Goal: Use online tool/utility: Utilize a website feature to perform a specific function

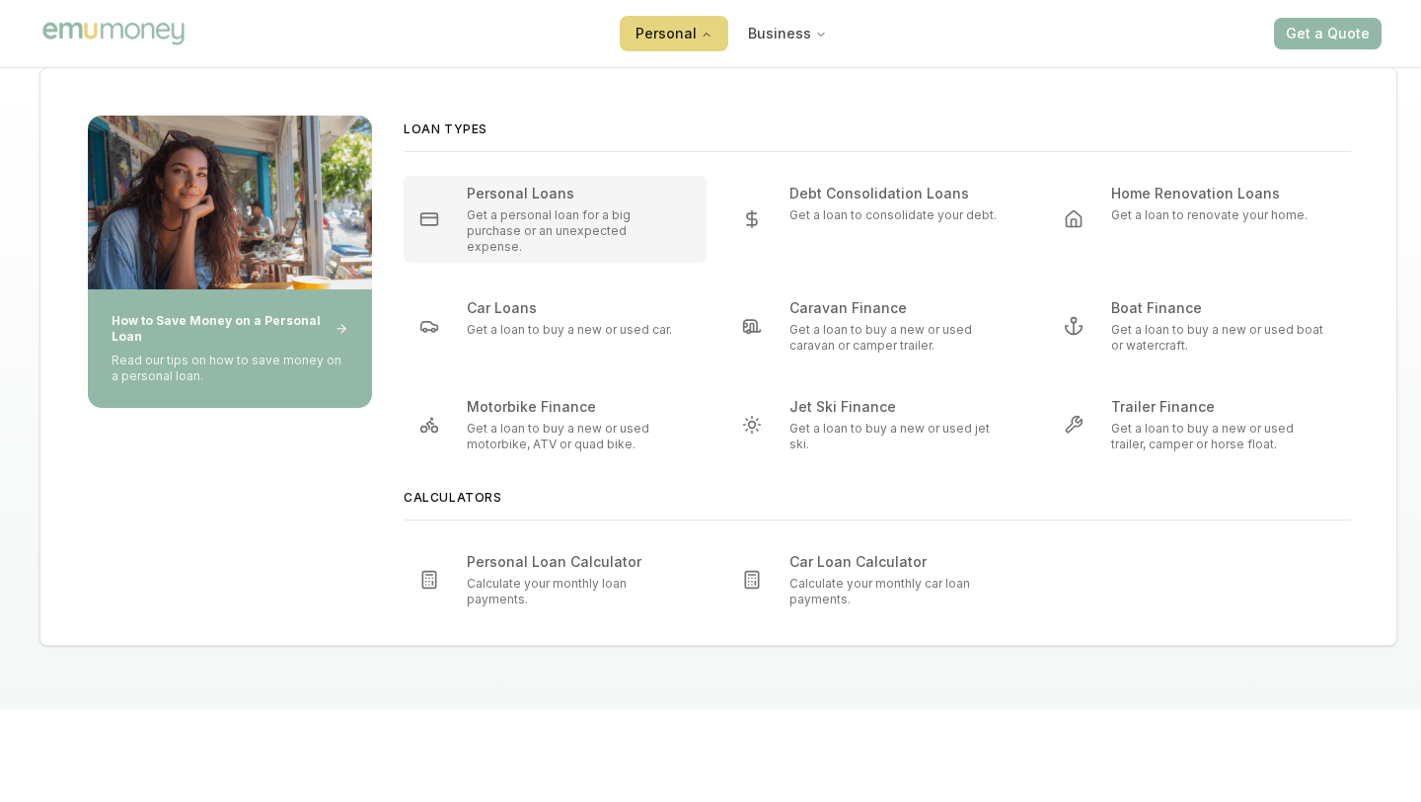
click at [577, 205] on div "Personal Loans Get a personal loan for a big purchase or an unexpected expense." at bounding box center [575, 219] width 216 height 71
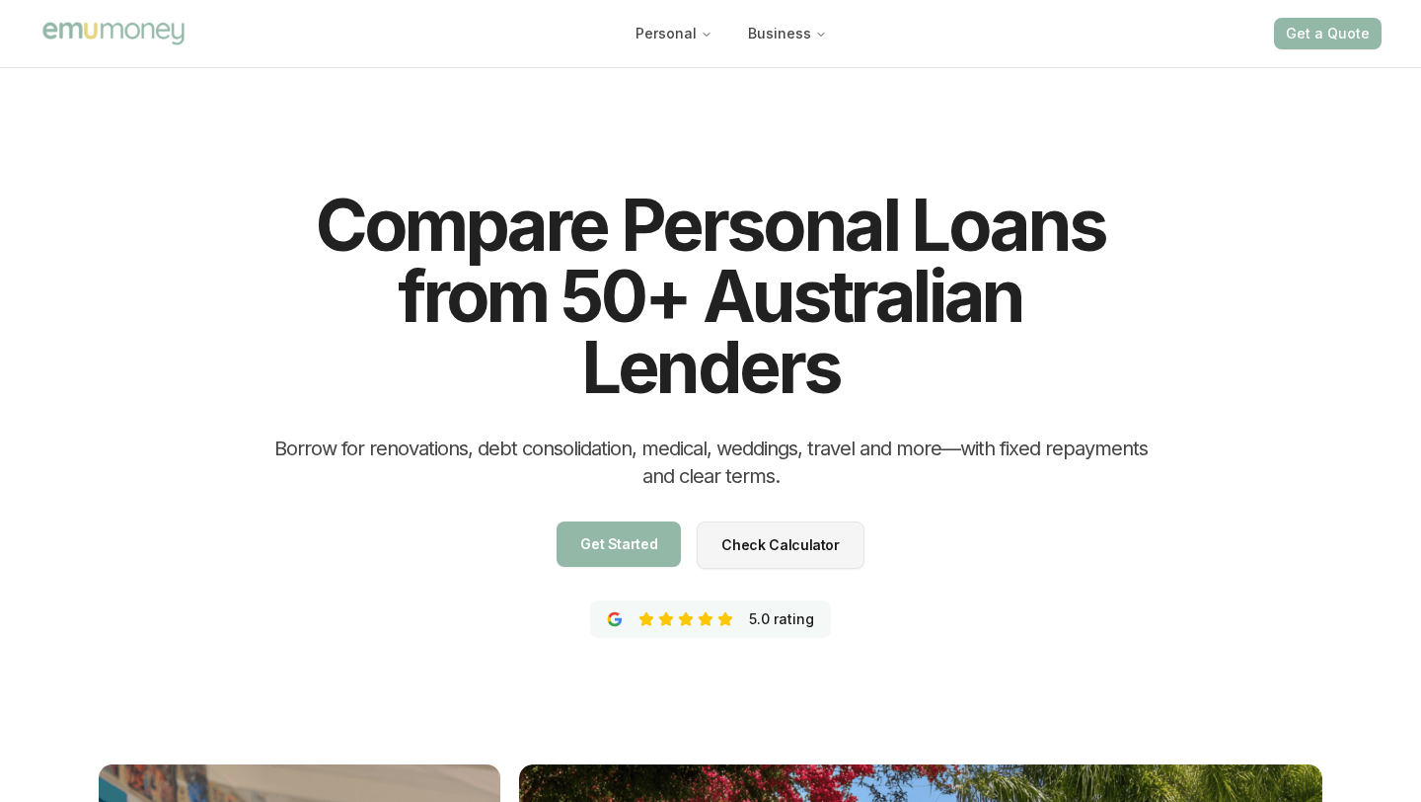
click at [175, 260] on div "Compare Personal Loans from 50+ Australian Lenders Borrow for renovations, debt…" at bounding box center [710, 716] width 1421 height 1306
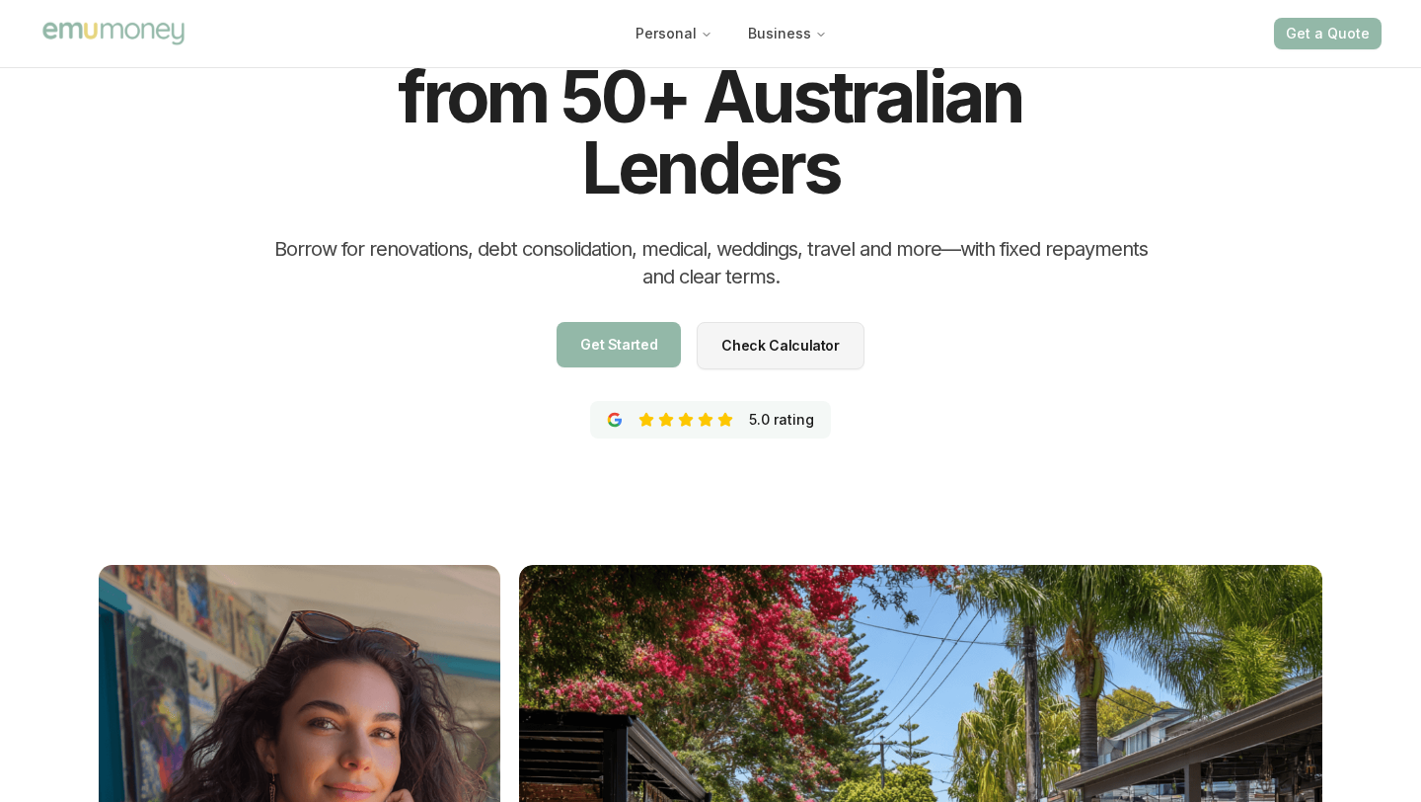
scroll to position [227, 0]
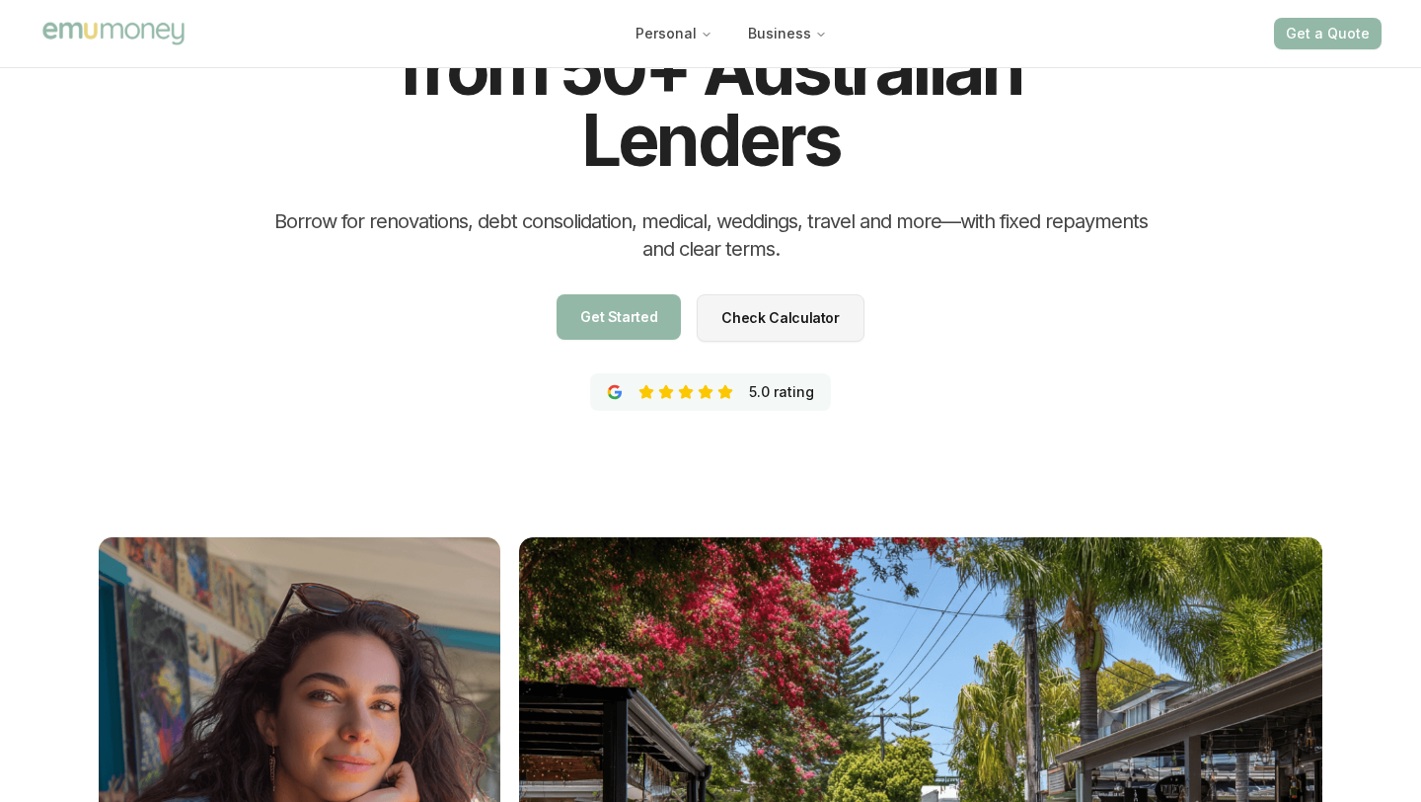
click at [793, 352] on span "Check Calculator" at bounding box center [780, 359] width 117 height 14
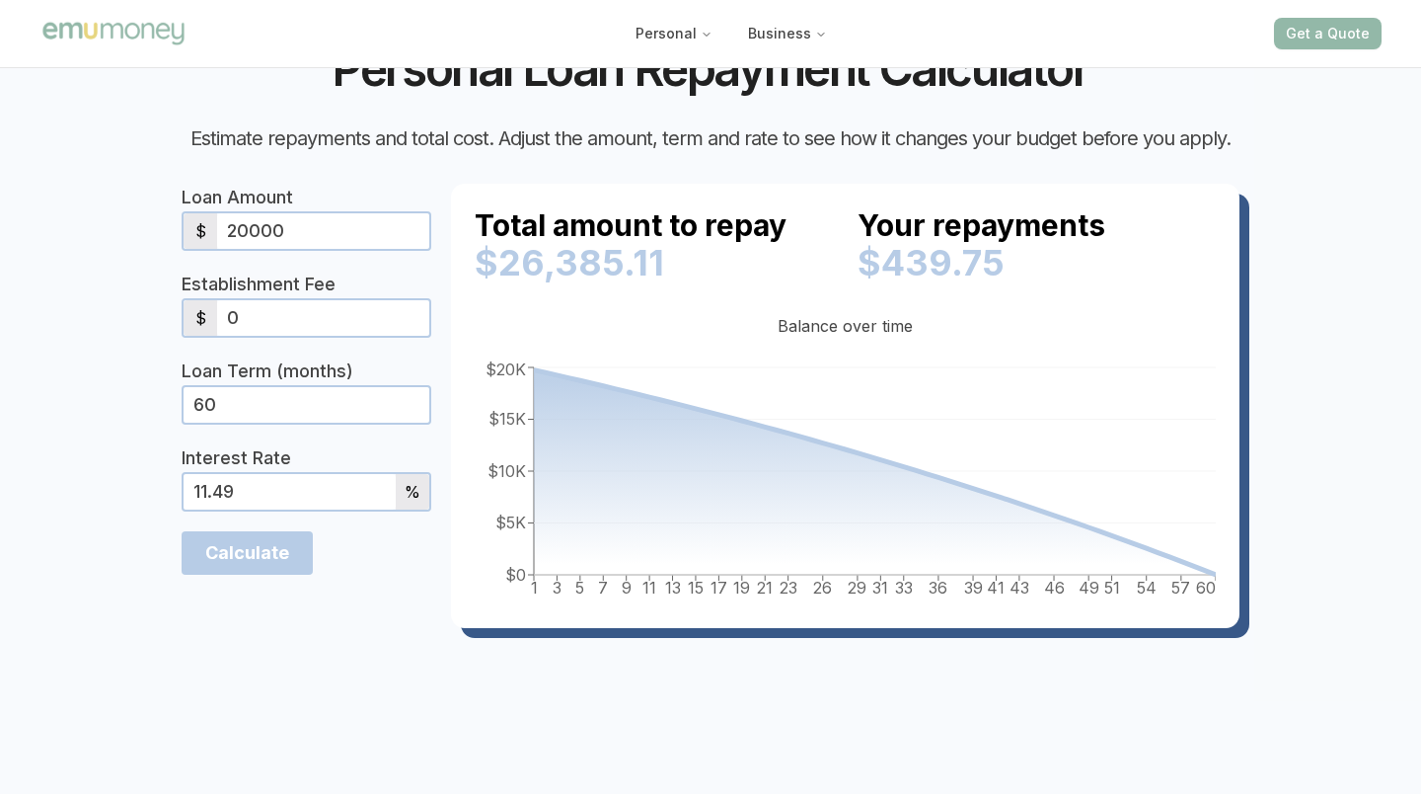
click at [292, 249] on input "20000" at bounding box center [323, 231] width 212 height 36
type input "9000"
click at [77, 405] on section "Personal Loan Repayment Calculator Estimate repayments and total cost. Adjust t…" at bounding box center [710, 356] width 1421 height 875
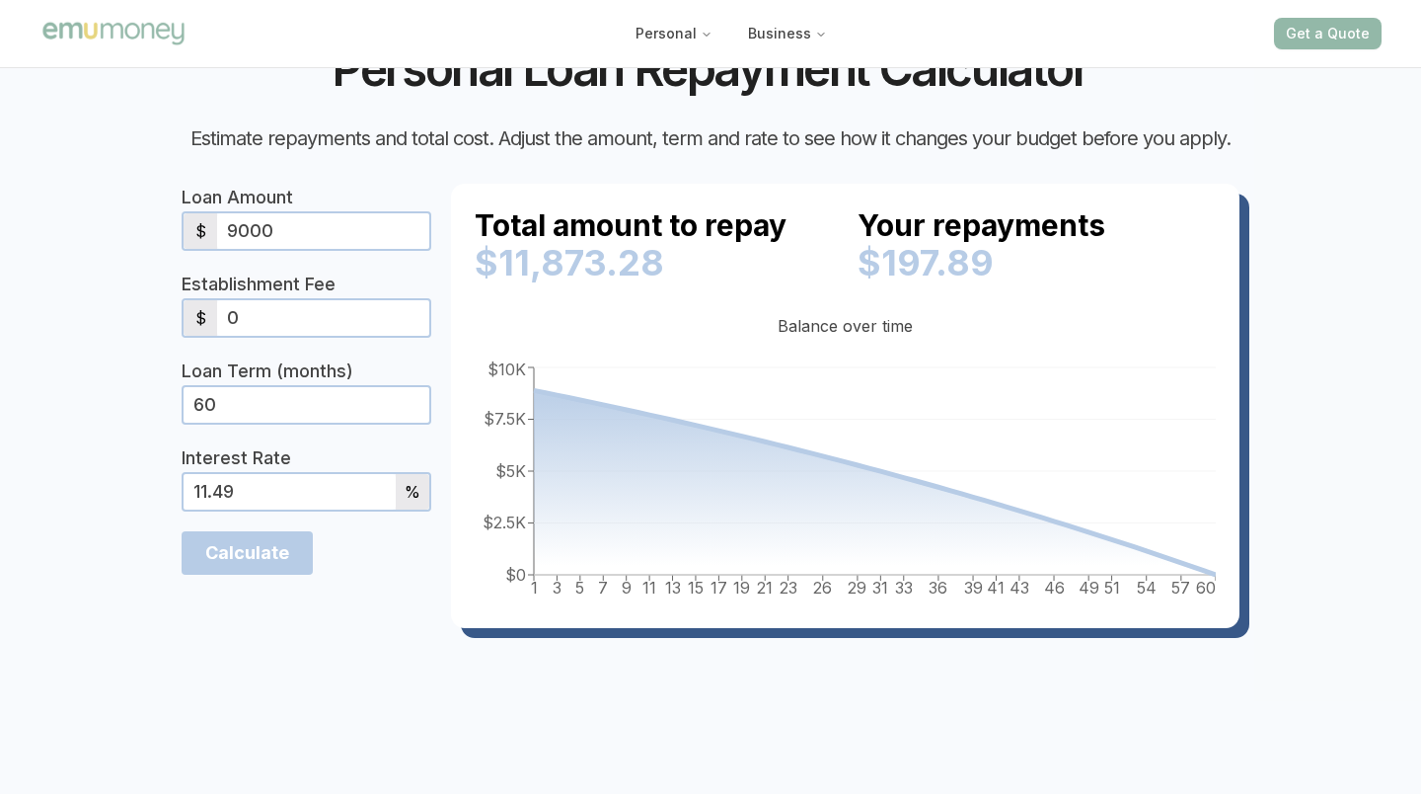
click at [249, 336] on input "0" at bounding box center [323, 318] width 212 height 36
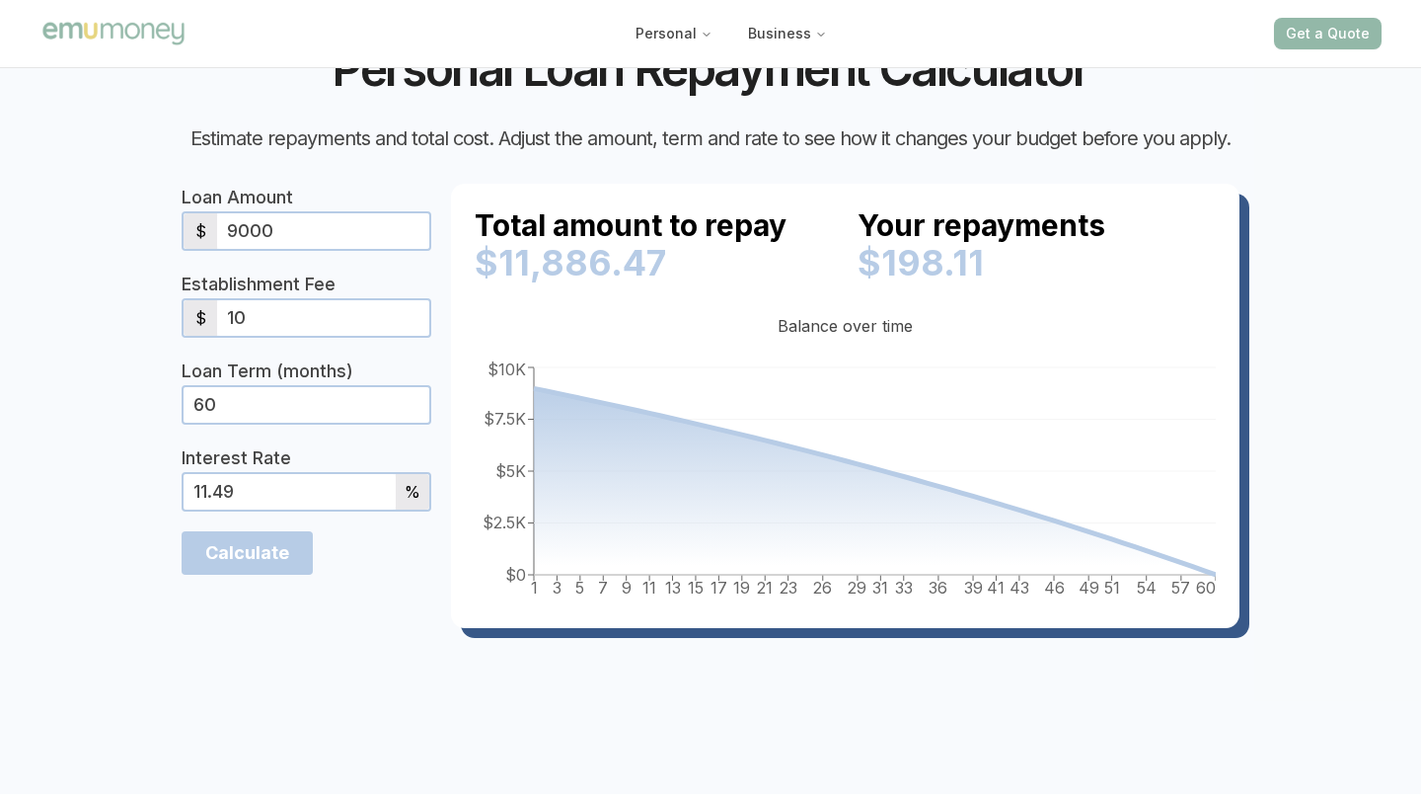
type input "1"
click at [110, 445] on section "Personal Loan Repayment Calculator Estimate repayments and total cost. Adjust t…" at bounding box center [710, 356] width 1421 height 875
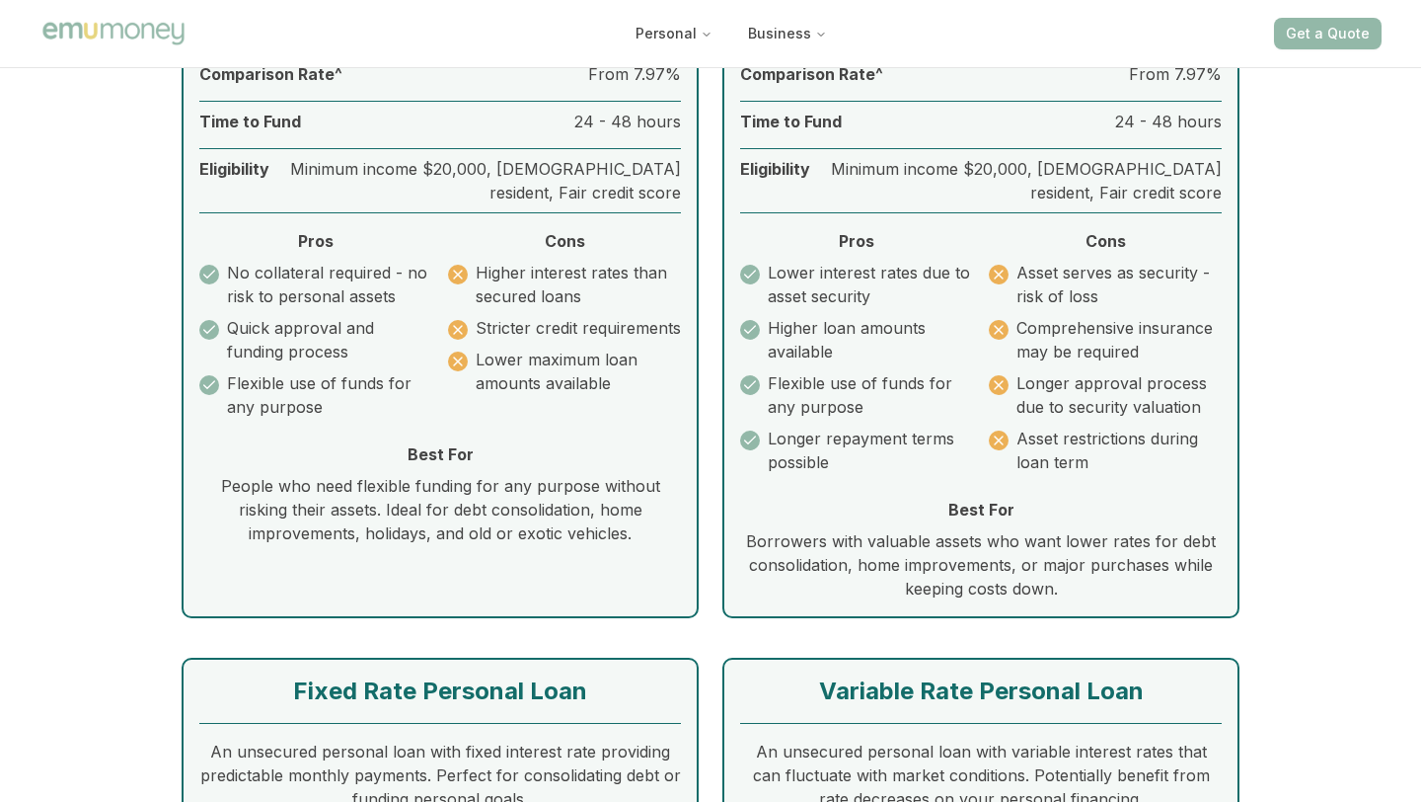
scroll to position [5784, 0]
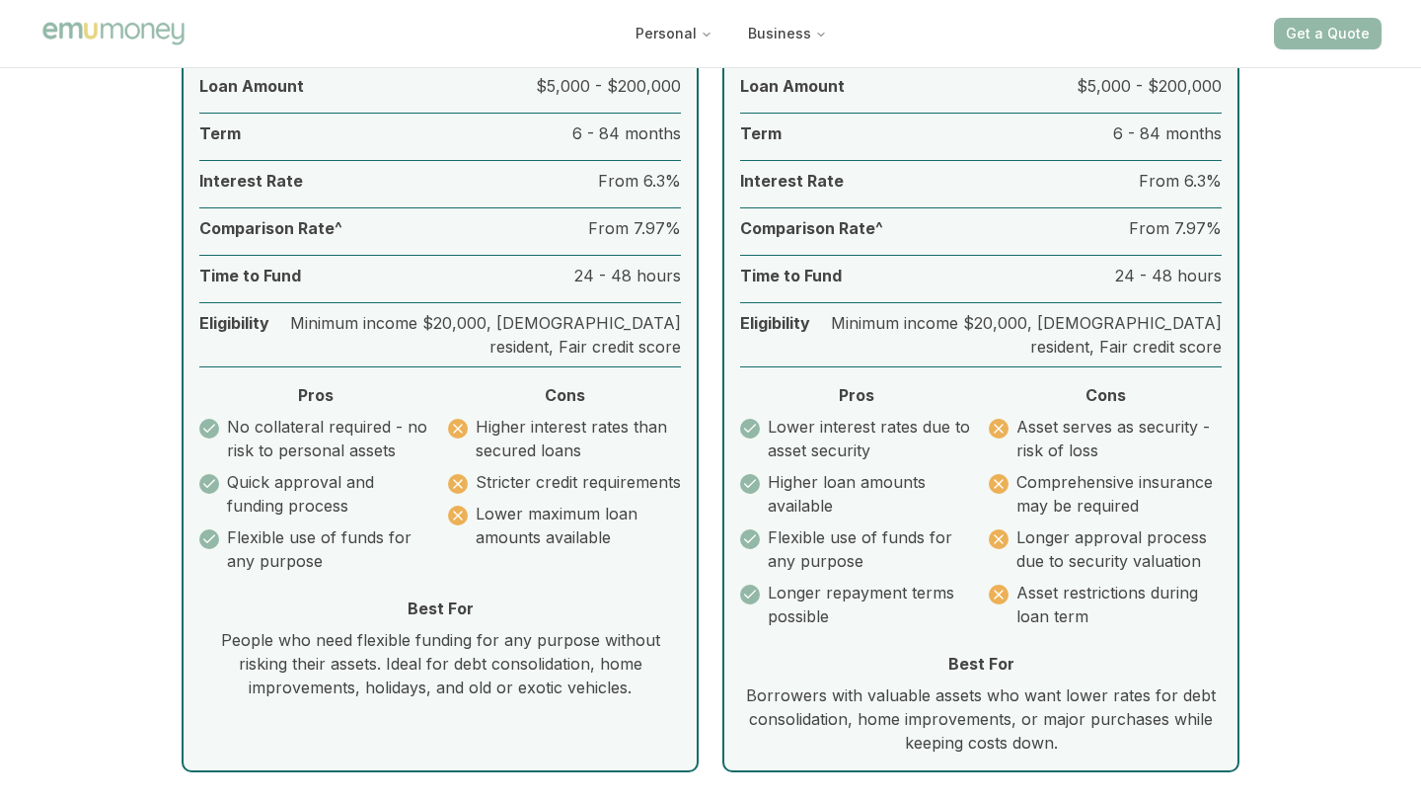
scroll to position [227, 0]
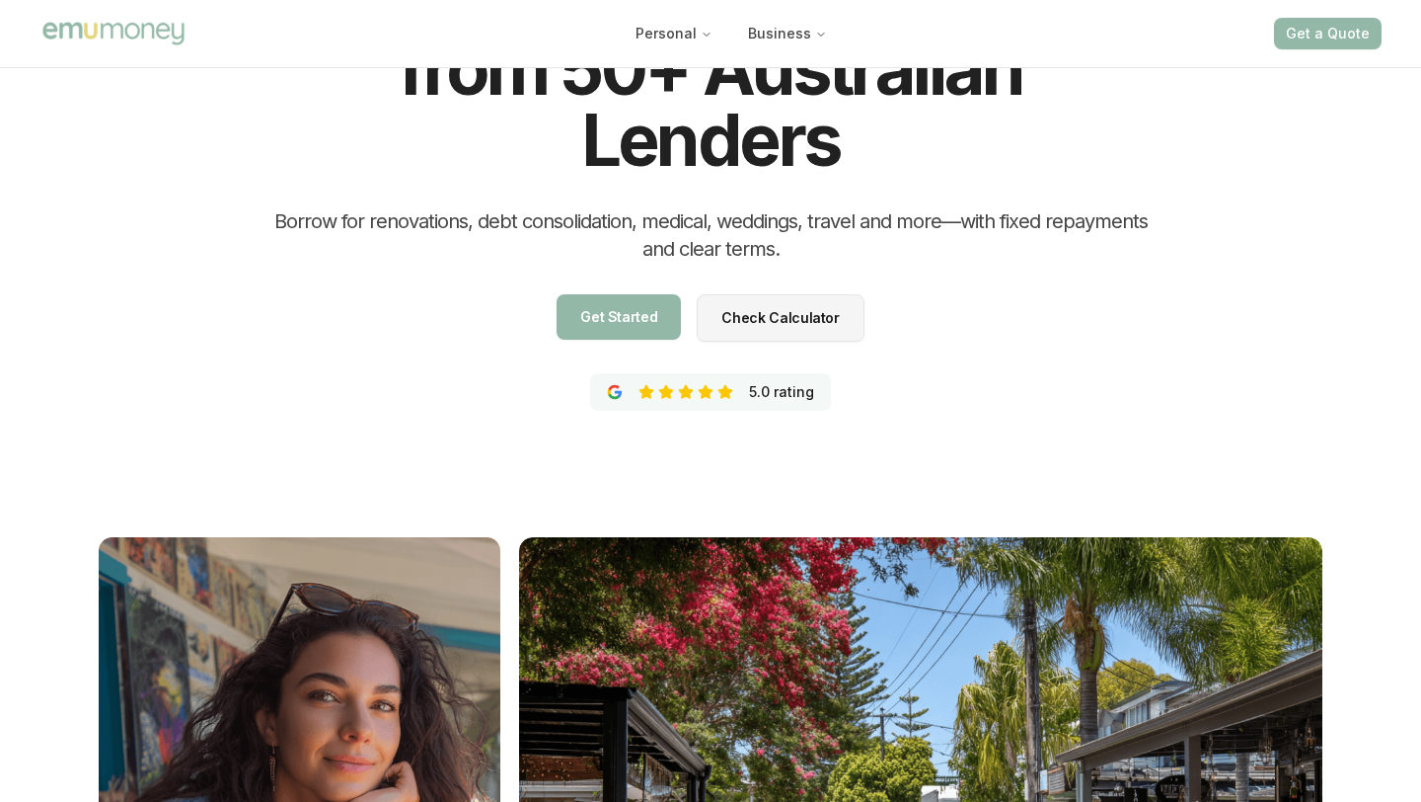
click at [760, 352] on span "Check Calculator" at bounding box center [780, 359] width 117 height 14
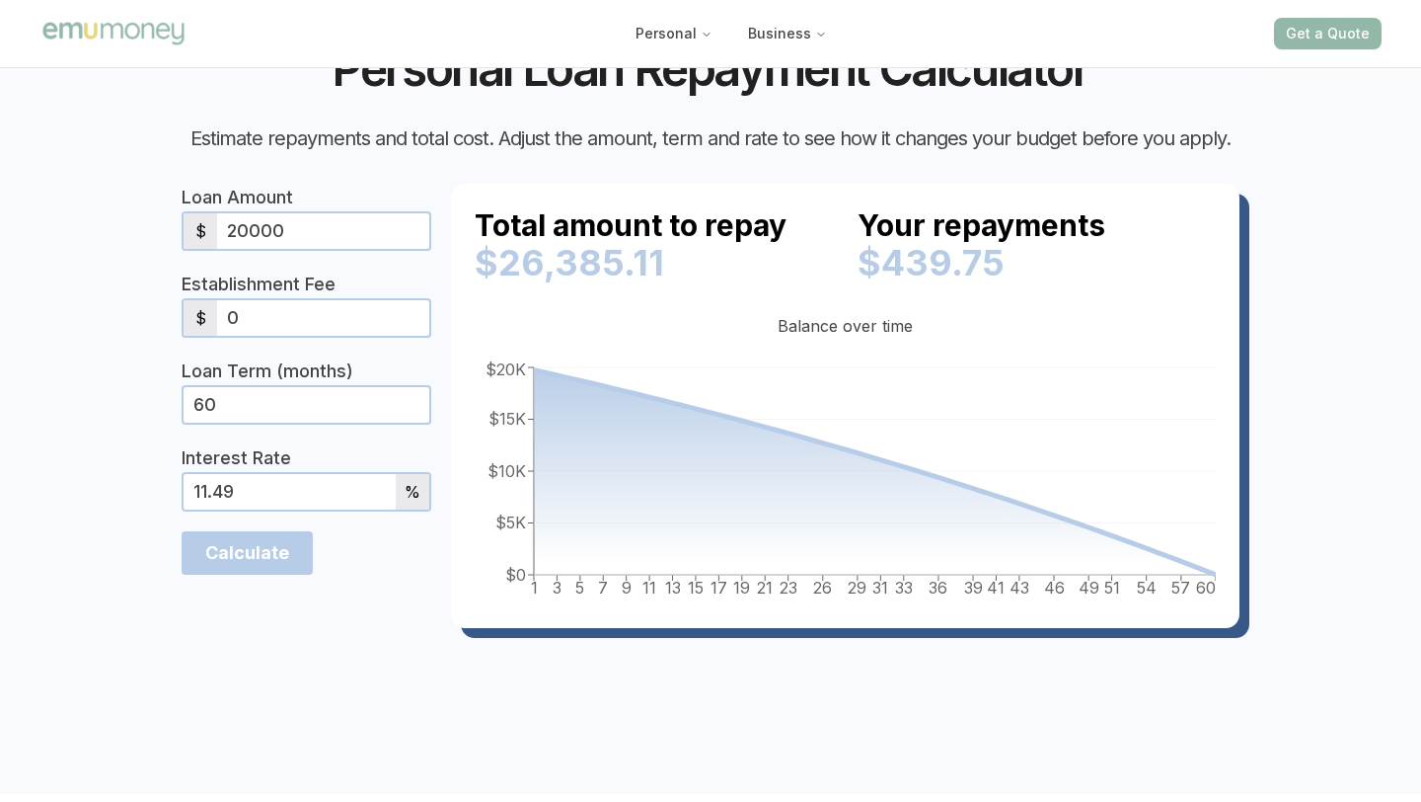
click at [377, 249] on input "20000" at bounding box center [323, 231] width 212 height 36
type input "8000"
click at [106, 370] on section "Personal Loan Repayment Calculator Estimate repayments and total cost. Adjust t…" at bounding box center [710, 356] width 1421 height 875
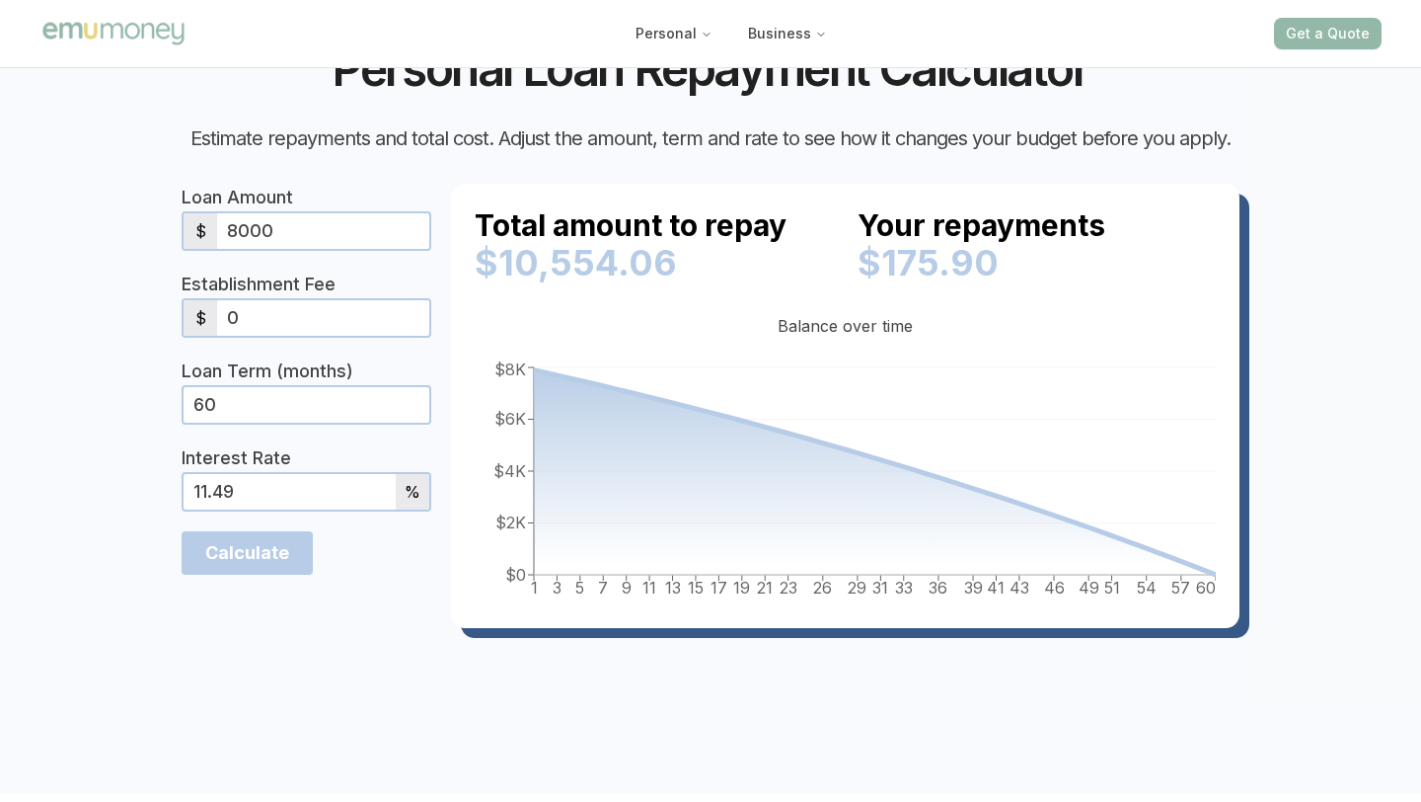
click at [280, 509] on input "11.49" at bounding box center [290, 492] width 212 height 36
type input "7.99"
click at [79, 642] on section "Personal Loan Repayment Calculator Estimate repayments and total cost. Adjust t…" at bounding box center [710, 356] width 1421 height 875
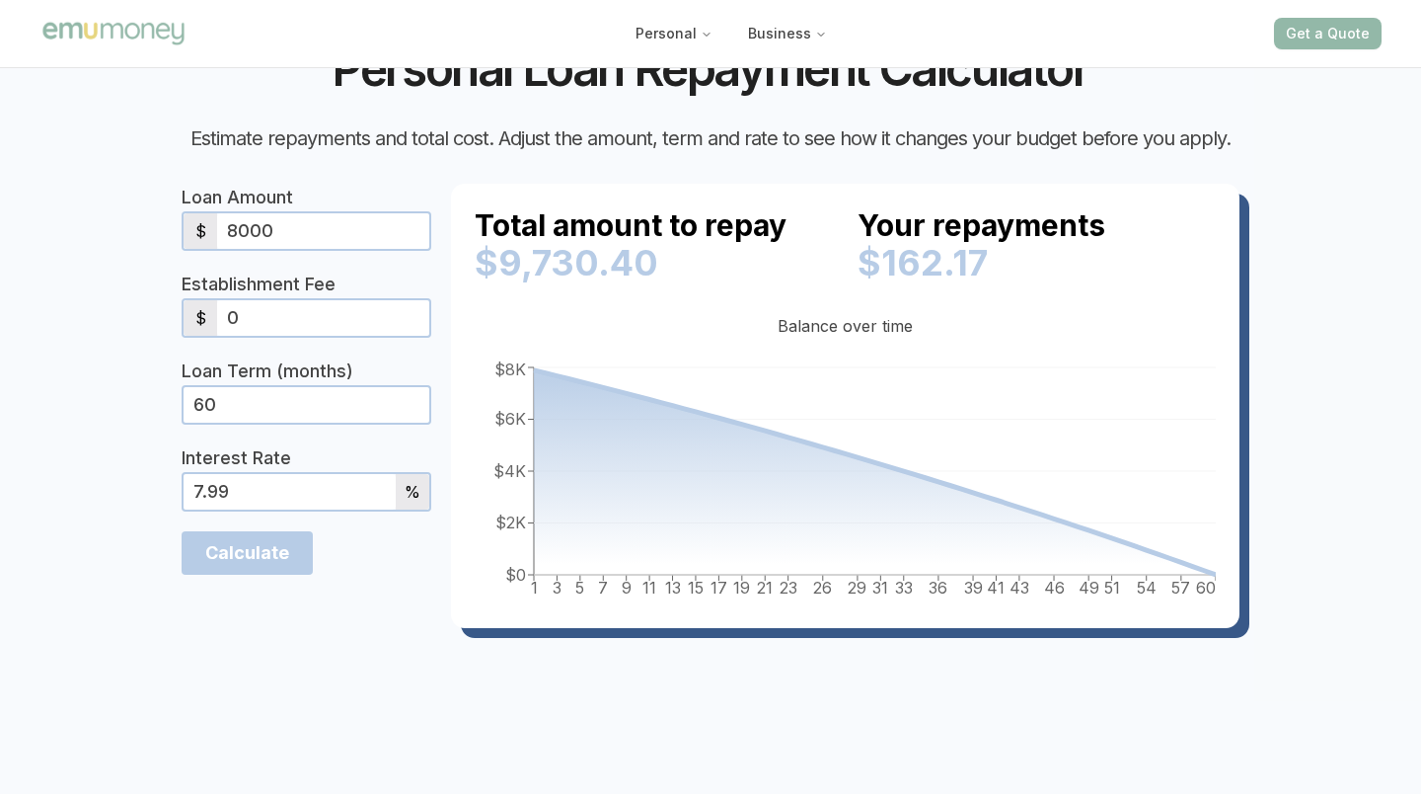
click at [191, 574] on input "Calculate" at bounding box center [247, 552] width 131 height 43
click at [261, 422] on input "60" at bounding box center [307, 405] width 246 height 36
click at [229, 422] on input "60" at bounding box center [307, 405] width 246 height 36
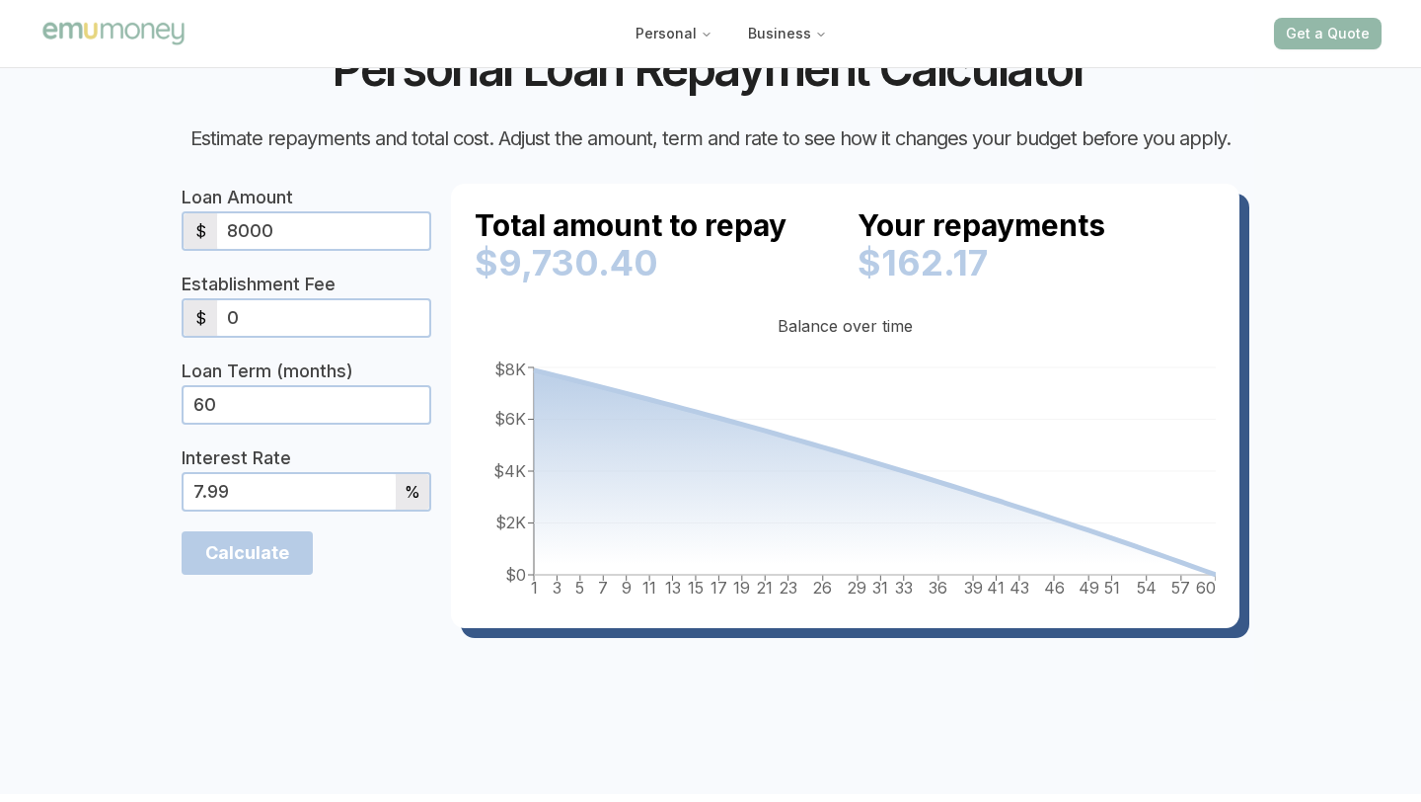
type input "6"
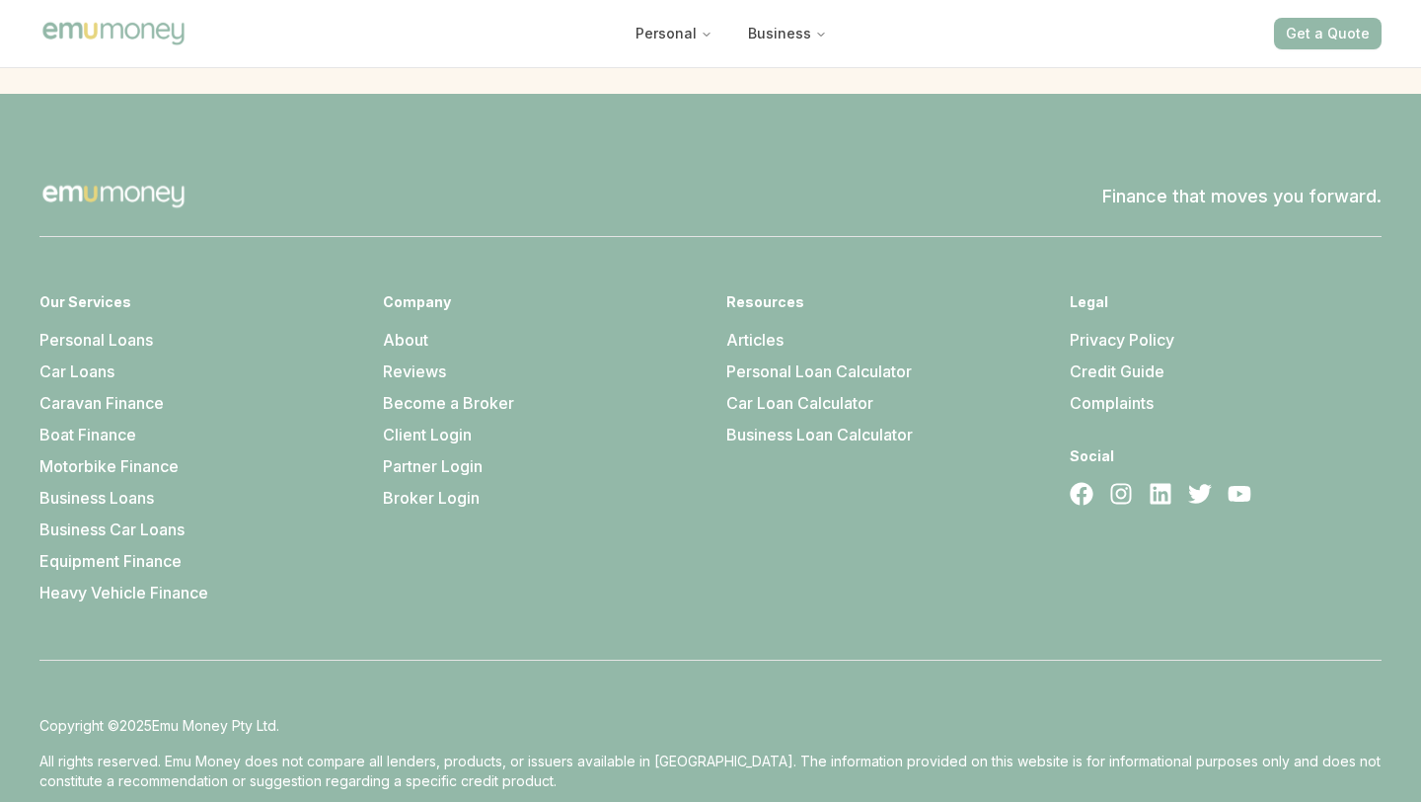
scroll to position [5604, 0]
